Goal: Book appointment/travel/reservation

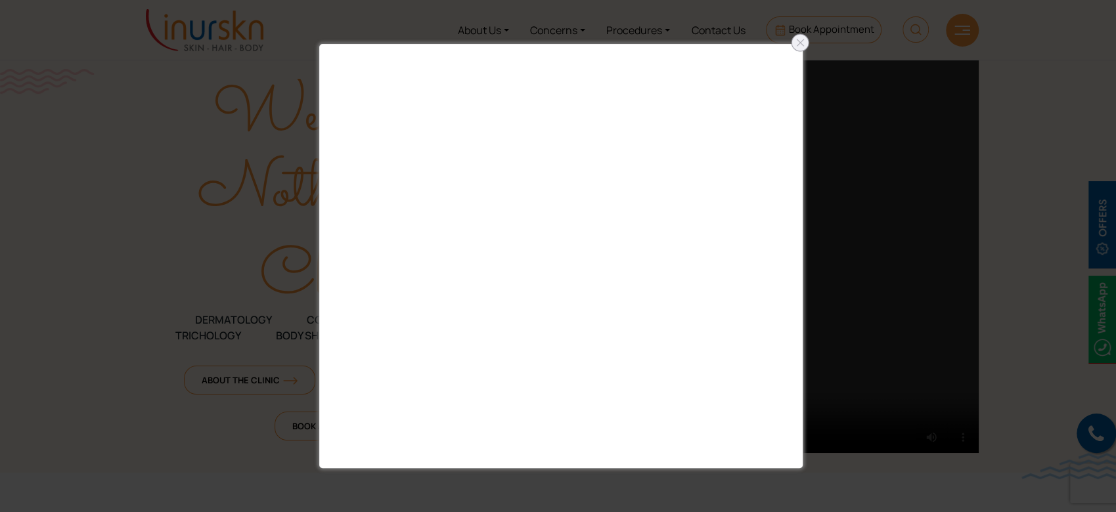
click at [794, 47] on div at bounding box center [799, 42] width 21 height 21
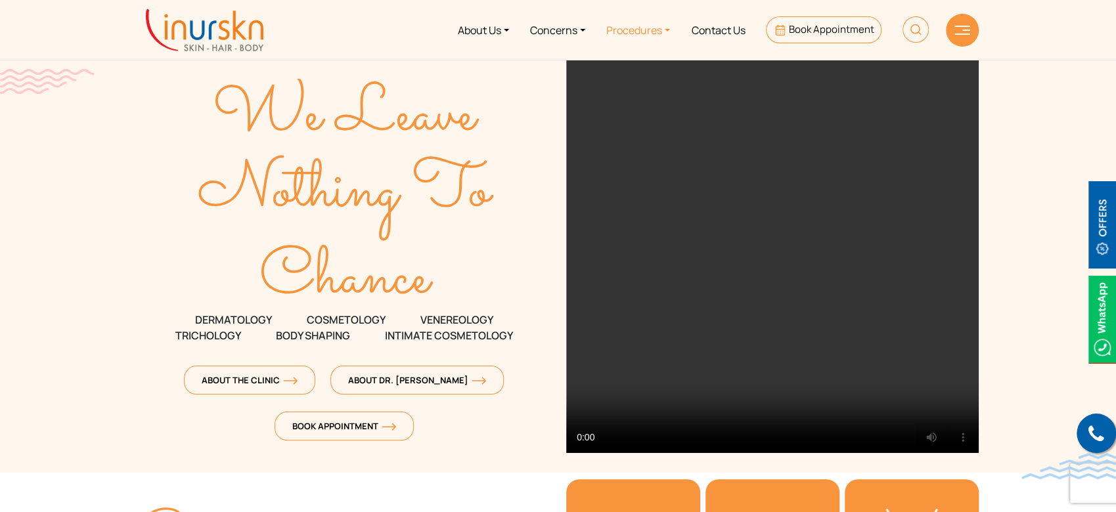
click at [645, 32] on link "Procedures" at bounding box center [638, 29] width 85 height 49
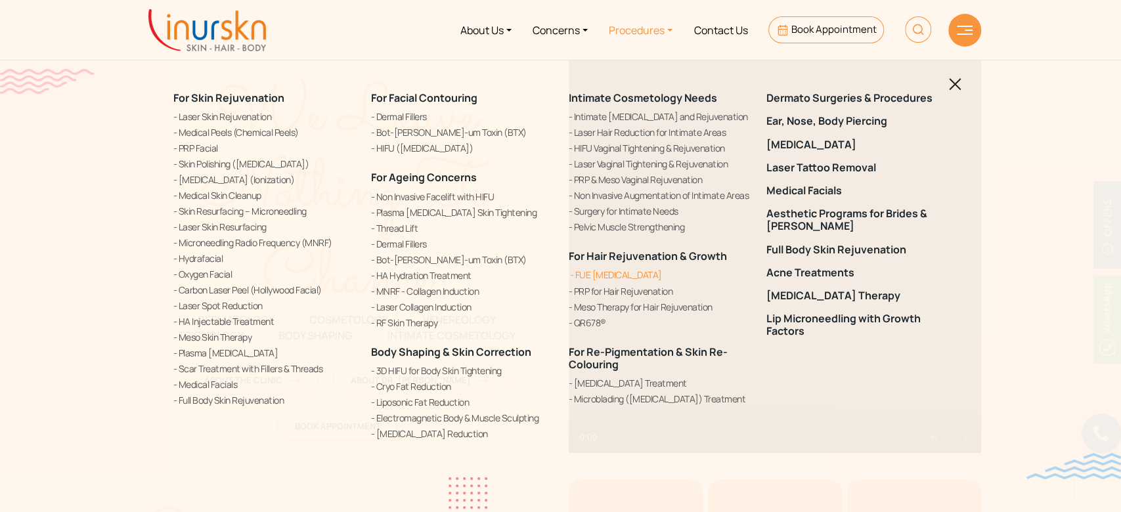
click at [609, 279] on link "FUE [MEDICAL_DATA]" at bounding box center [660, 275] width 182 height 14
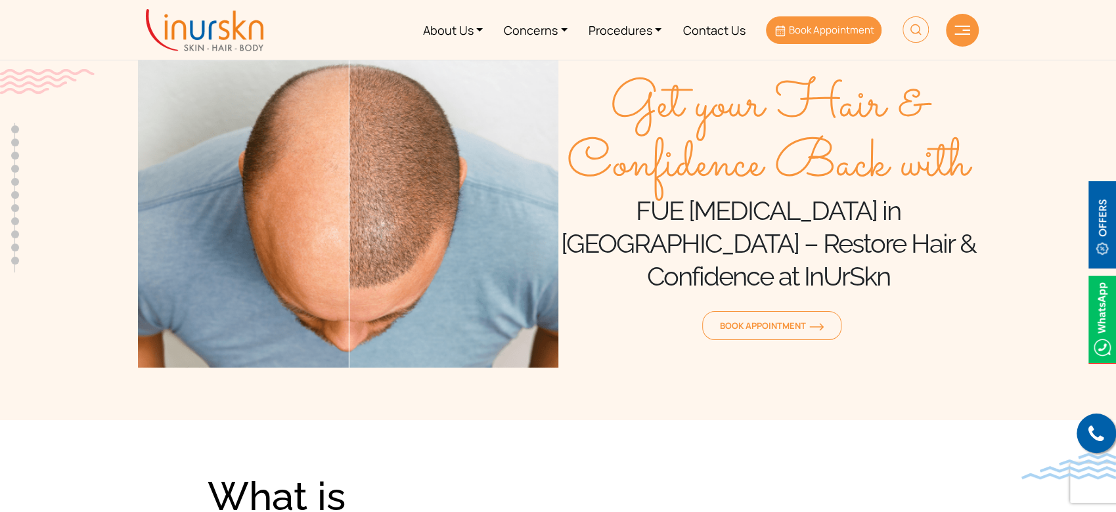
click at [831, 26] on span "Book Appointment" at bounding box center [831, 30] width 85 height 14
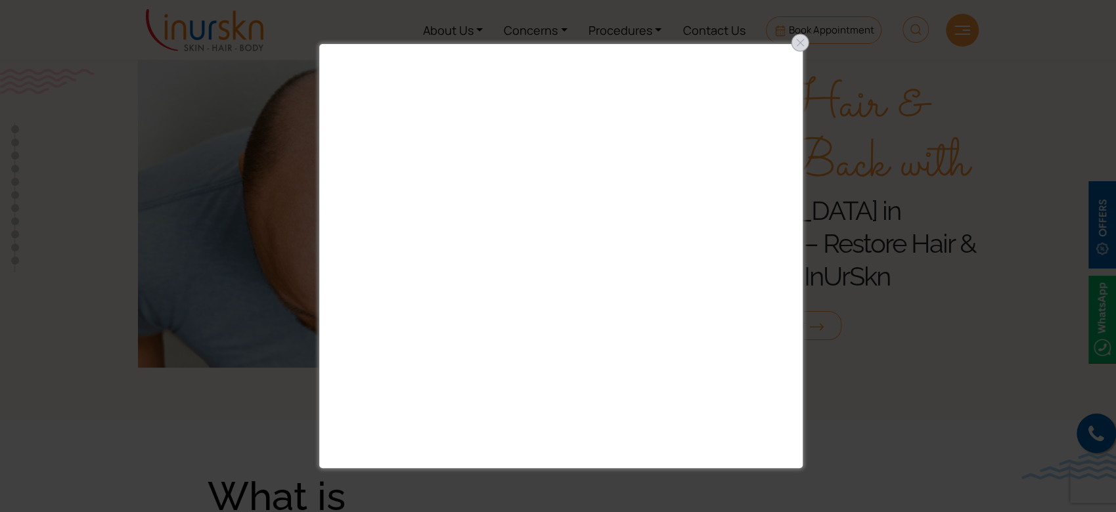
click at [798, 43] on div at bounding box center [799, 42] width 21 height 21
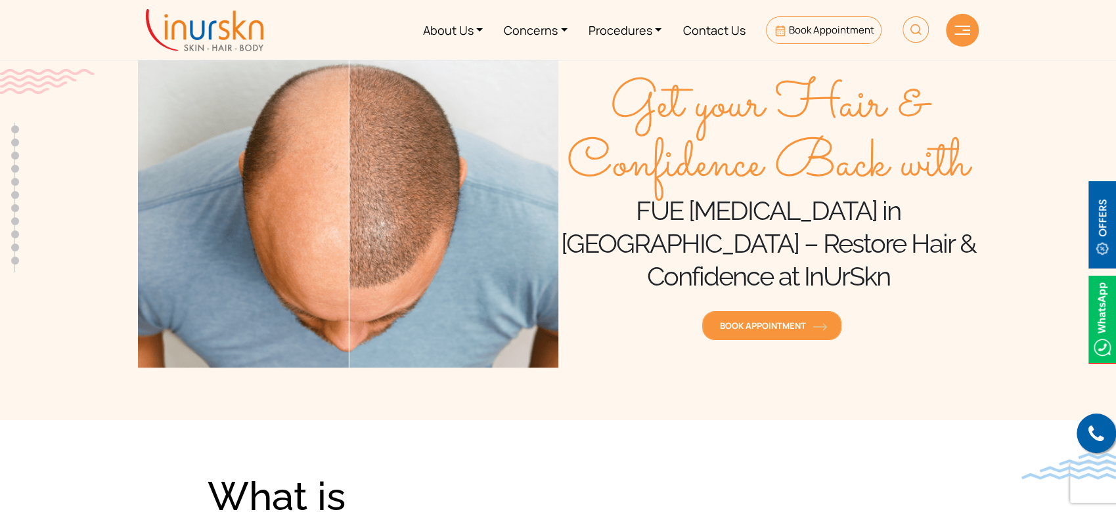
click at [747, 320] on span "Book Appointment" at bounding box center [772, 326] width 104 height 12
click at [123, 327] on section "Get your Hair & Confidence Back with FUE Hair Transplant in Mumbai – Restore Ha…" at bounding box center [558, 197] width 1116 height 446
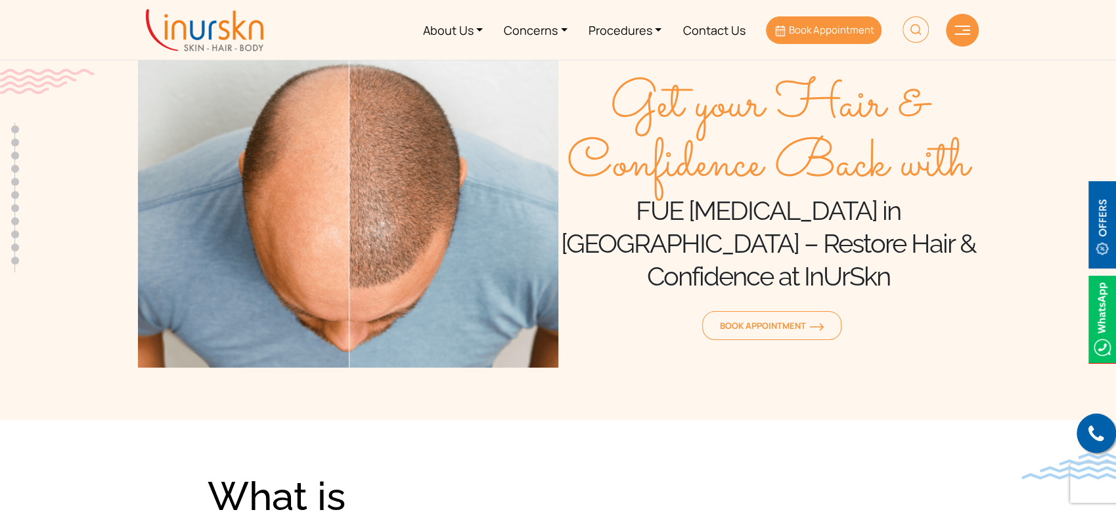
click at [817, 43] on link "Book Appointment" at bounding box center [823, 30] width 115 height 28
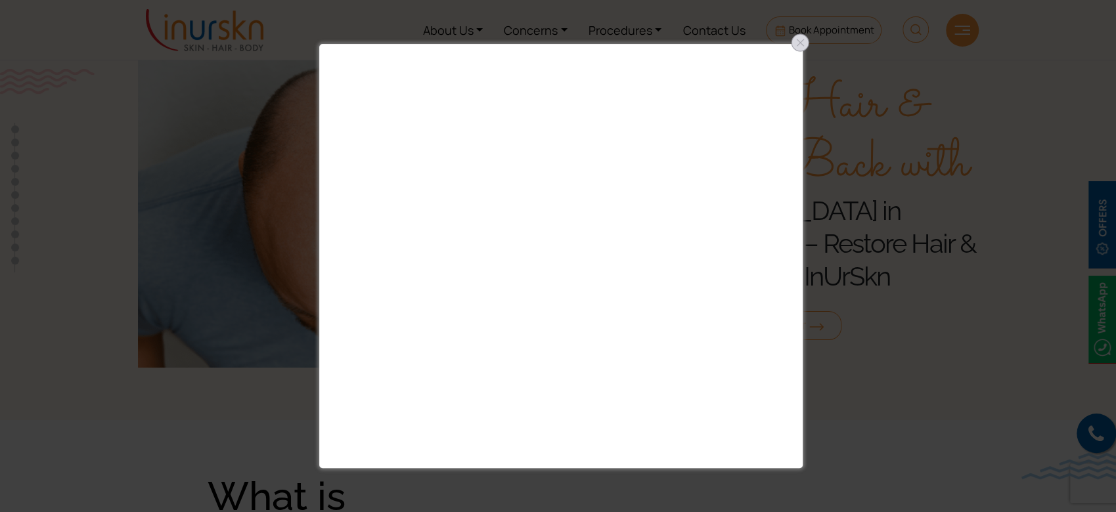
click at [802, 49] on div at bounding box center [799, 42] width 21 height 21
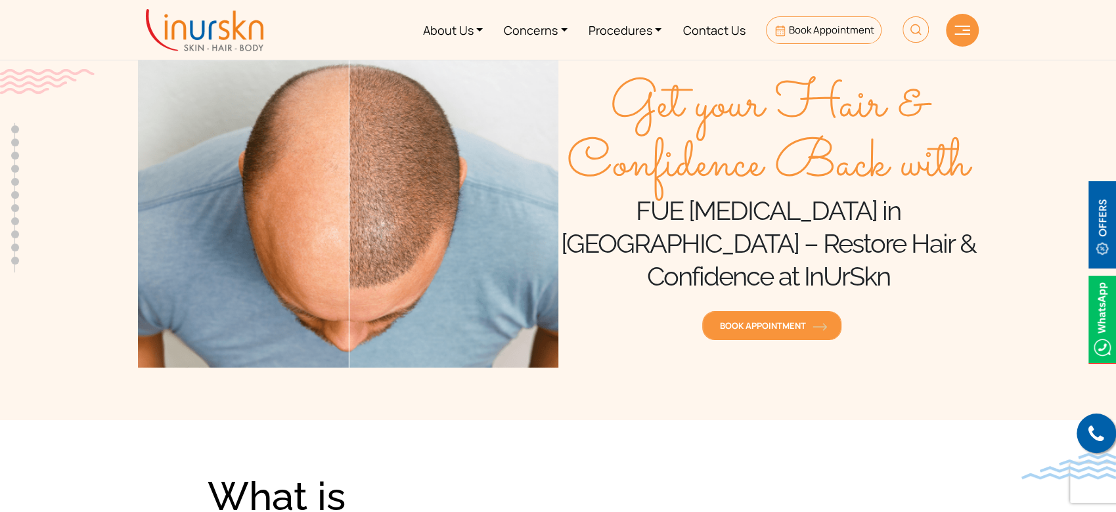
click at [746, 320] on span "Book Appointment" at bounding box center [772, 326] width 104 height 12
click at [1103, 441] on link at bounding box center [1095, 433] width 39 height 39
click at [767, 320] on span "Book Appointment" at bounding box center [772, 326] width 104 height 12
click at [807, 320] on span "Book Appointment" at bounding box center [772, 326] width 104 height 12
click at [1089, 435] on icon at bounding box center [1096, 434] width 16 height 20
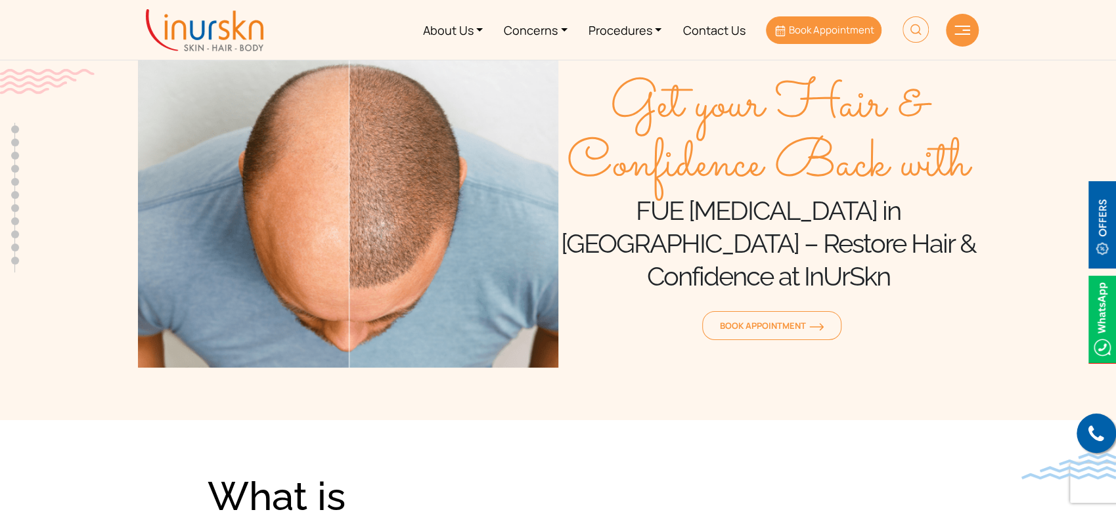
click at [850, 30] on span "Book Appointment" at bounding box center [831, 30] width 85 height 14
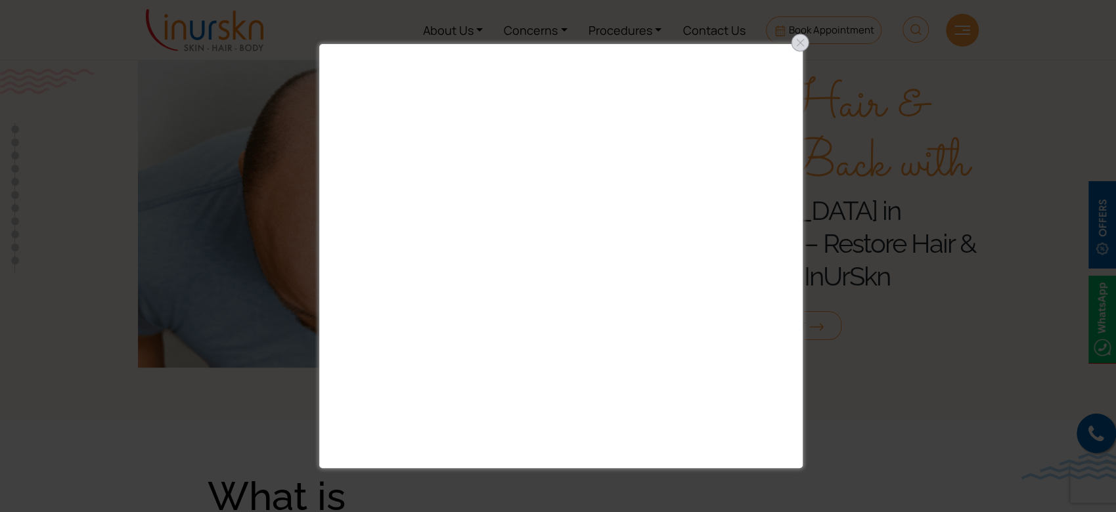
click at [806, 45] on div at bounding box center [799, 42] width 21 height 21
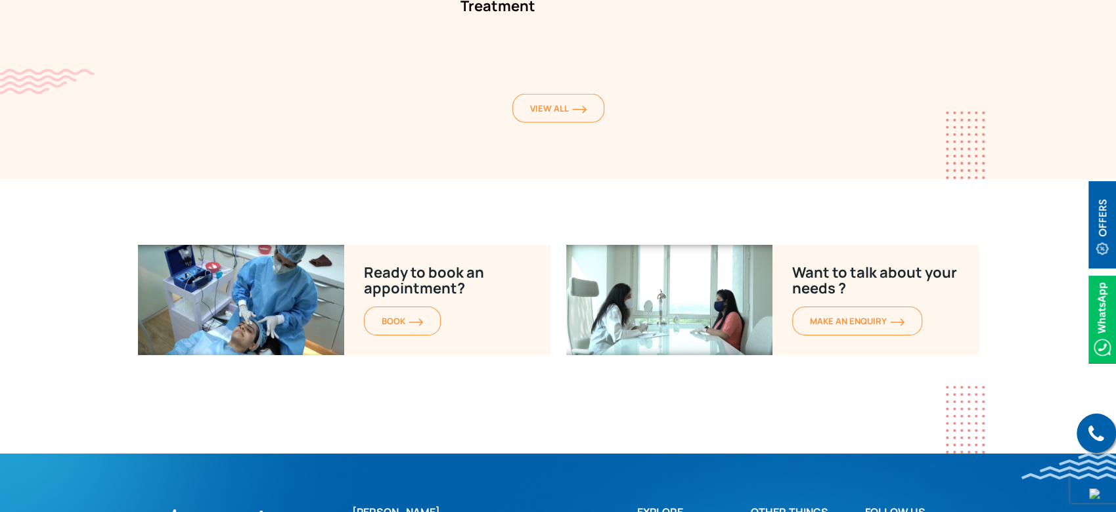
scroll to position [6276, 0]
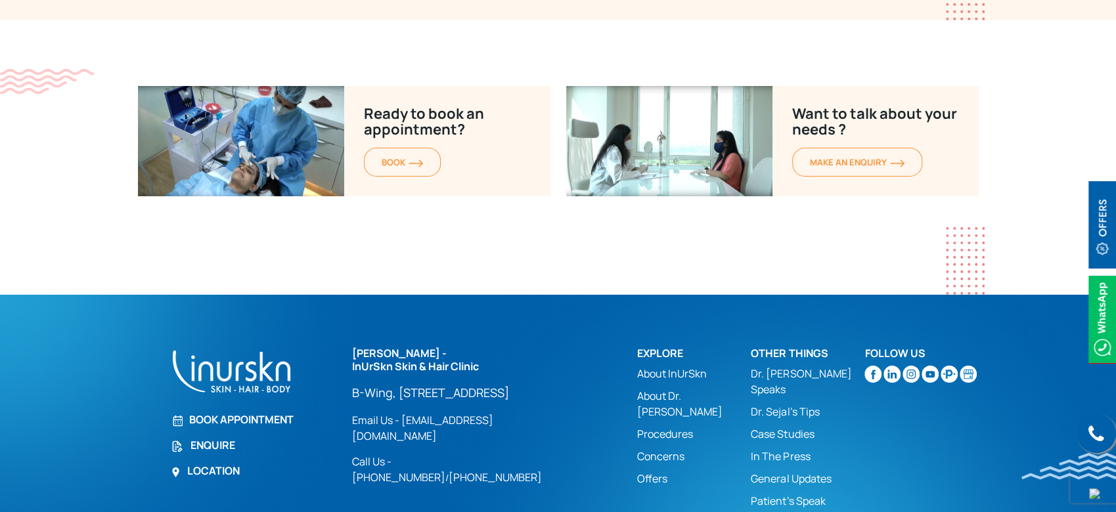
click at [227, 412] on link "Book Appointment" at bounding box center [253, 420] width 165 height 16
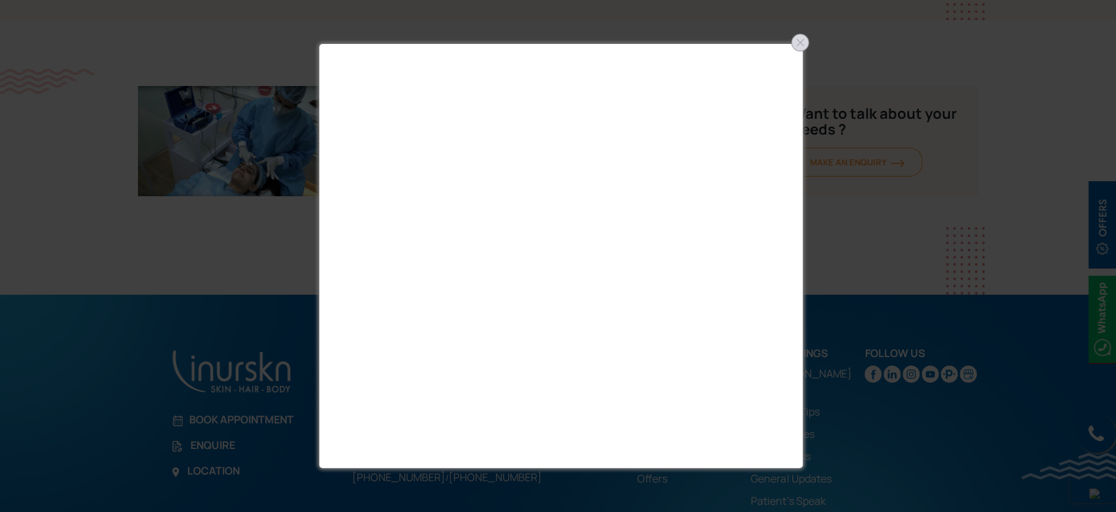
click at [802, 43] on div at bounding box center [799, 42] width 21 height 21
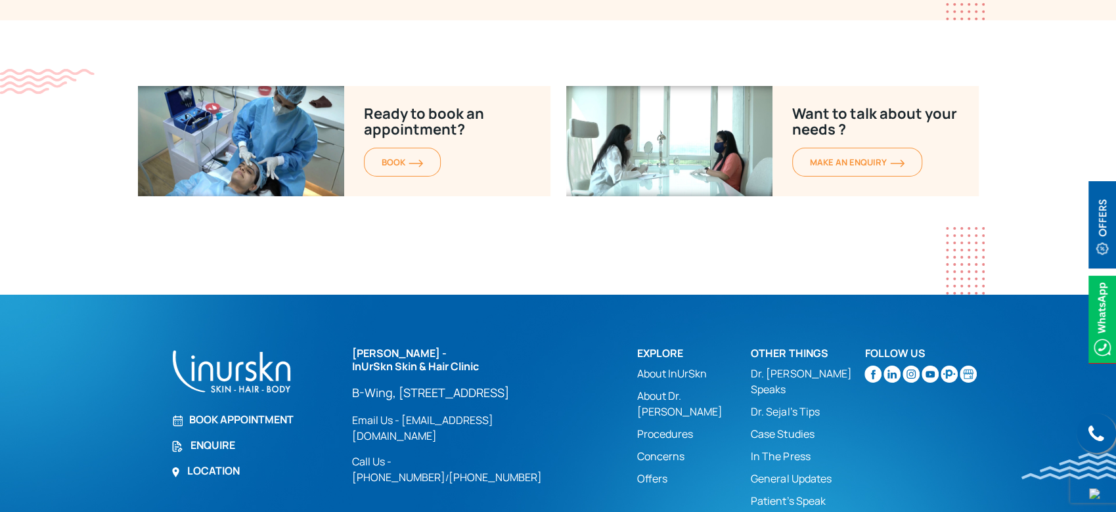
click at [238, 412] on link "Book Appointment" at bounding box center [253, 420] width 165 height 16
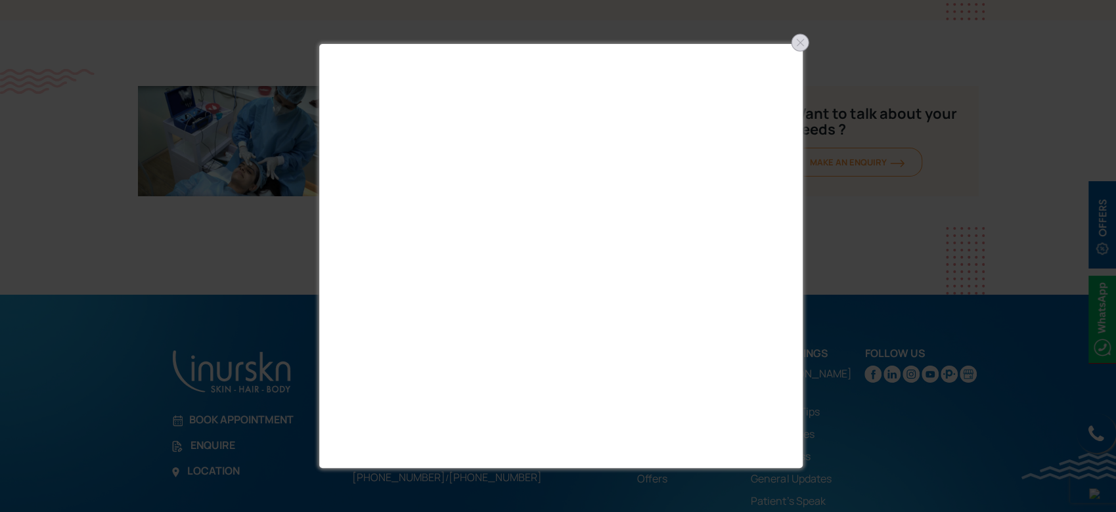
click at [800, 34] on div at bounding box center [799, 42] width 21 height 21
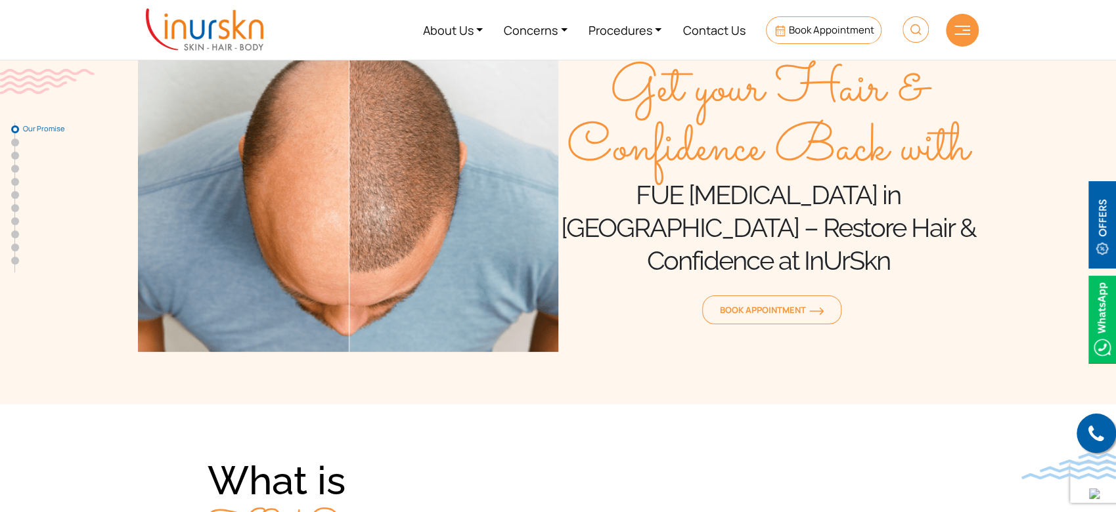
scroll to position [0, 0]
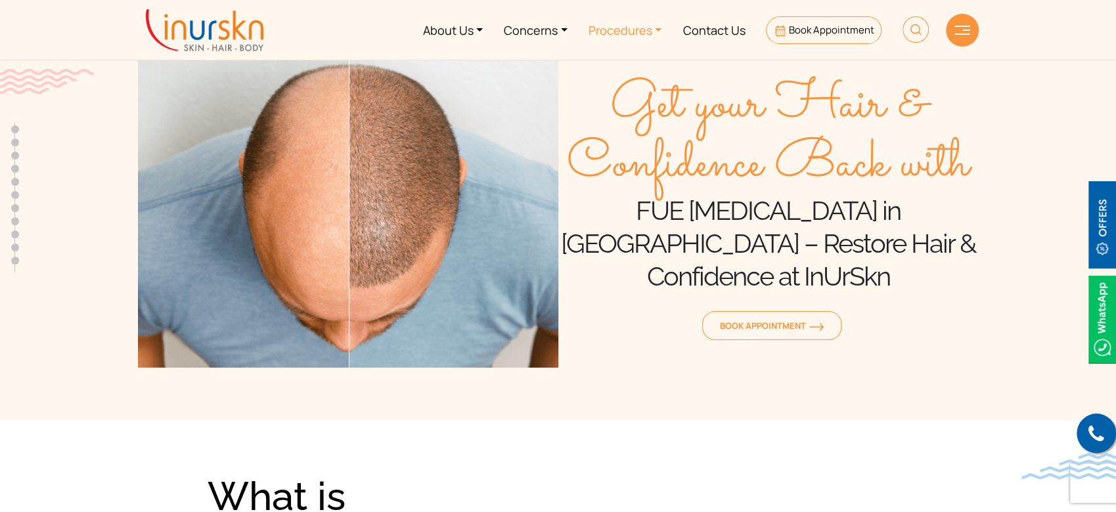
click at [644, 32] on link "Procedures" at bounding box center [625, 29] width 95 height 49
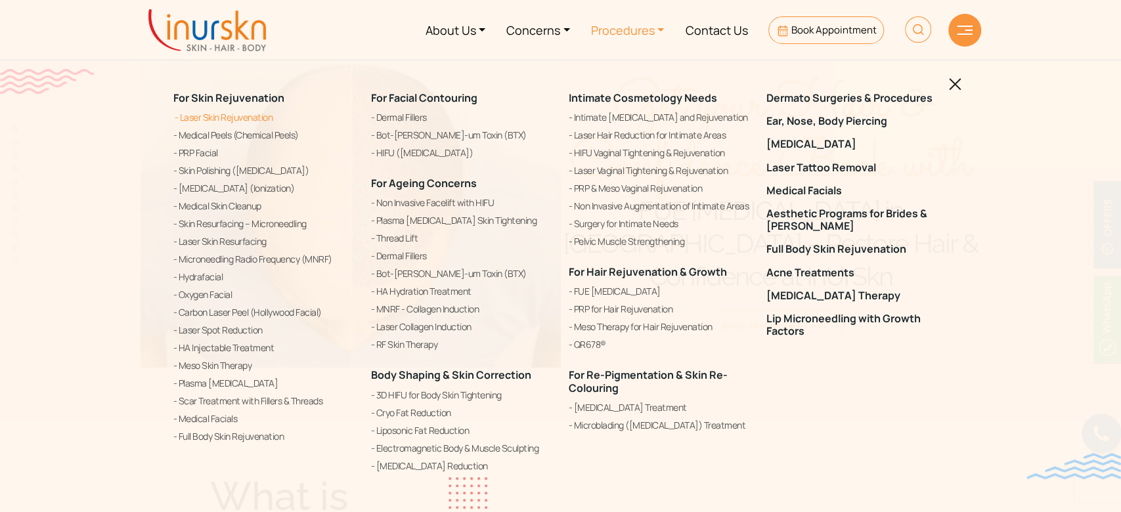
click at [232, 118] on link "Laser Skin Rejuvenation" at bounding box center [264, 118] width 182 height 16
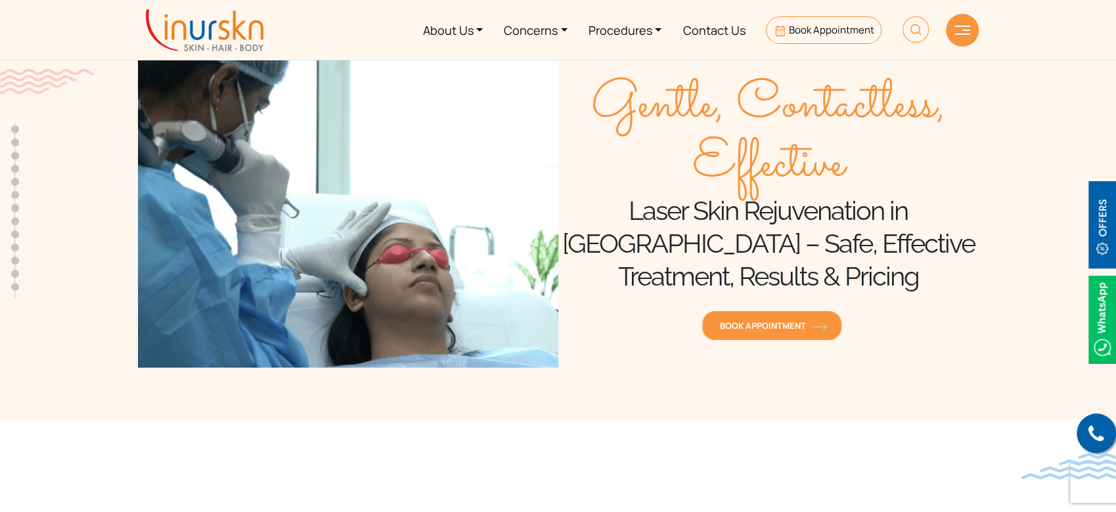
click at [756, 334] on link "Book Appointment" at bounding box center [771, 325] width 139 height 29
